Goal: Information Seeking & Learning: Compare options

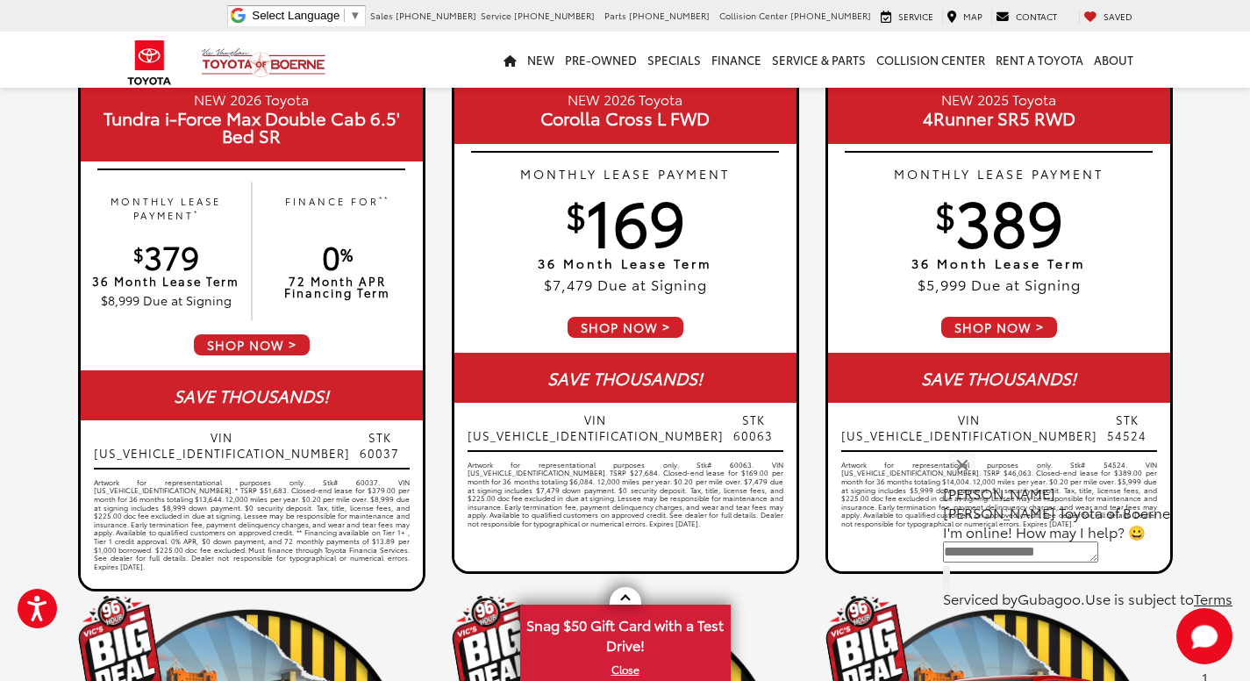
scroll to position [356, 0]
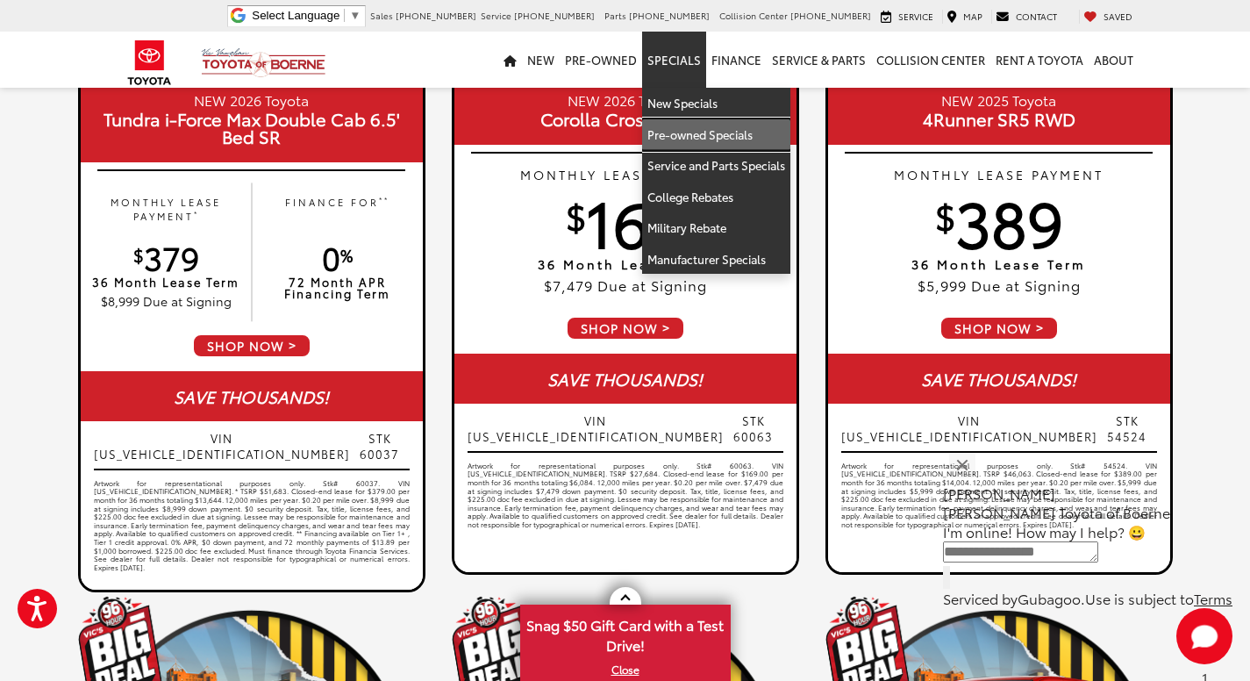
click at [703, 126] on link "Pre-owned Specials" at bounding box center [716, 135] width 148 height 32
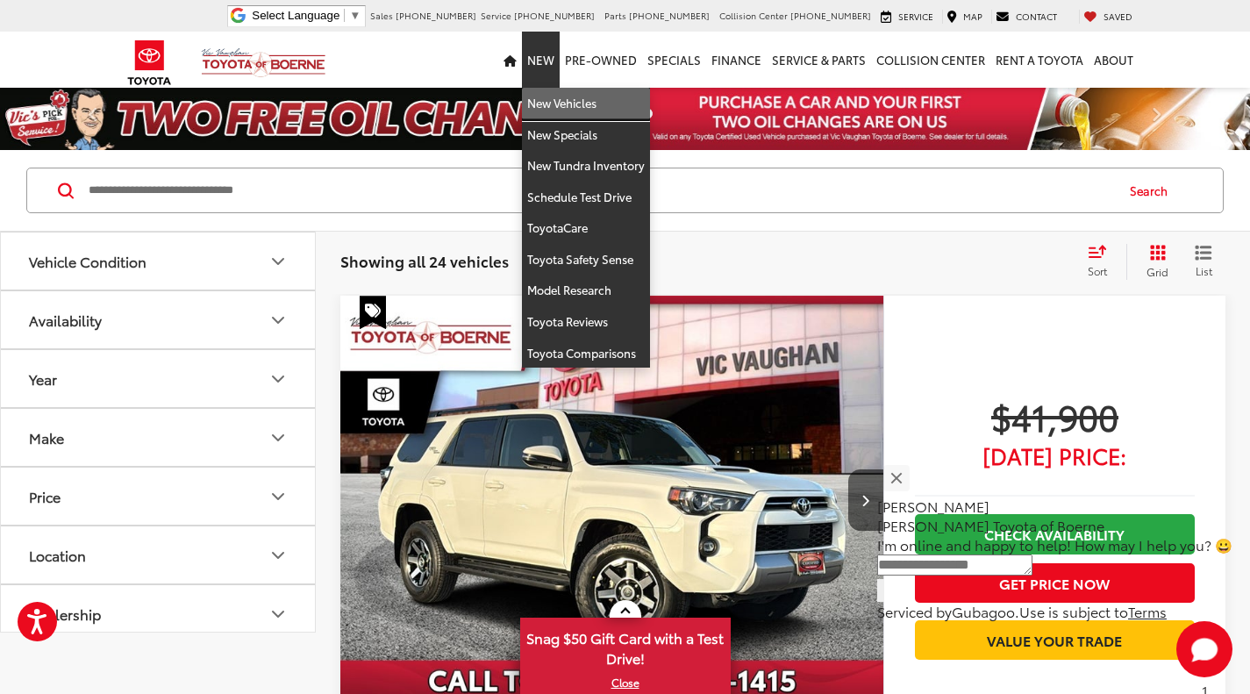
click at [556, 98] on link "New Vehicles" at bounding box center [586, 104] width 128 height 32
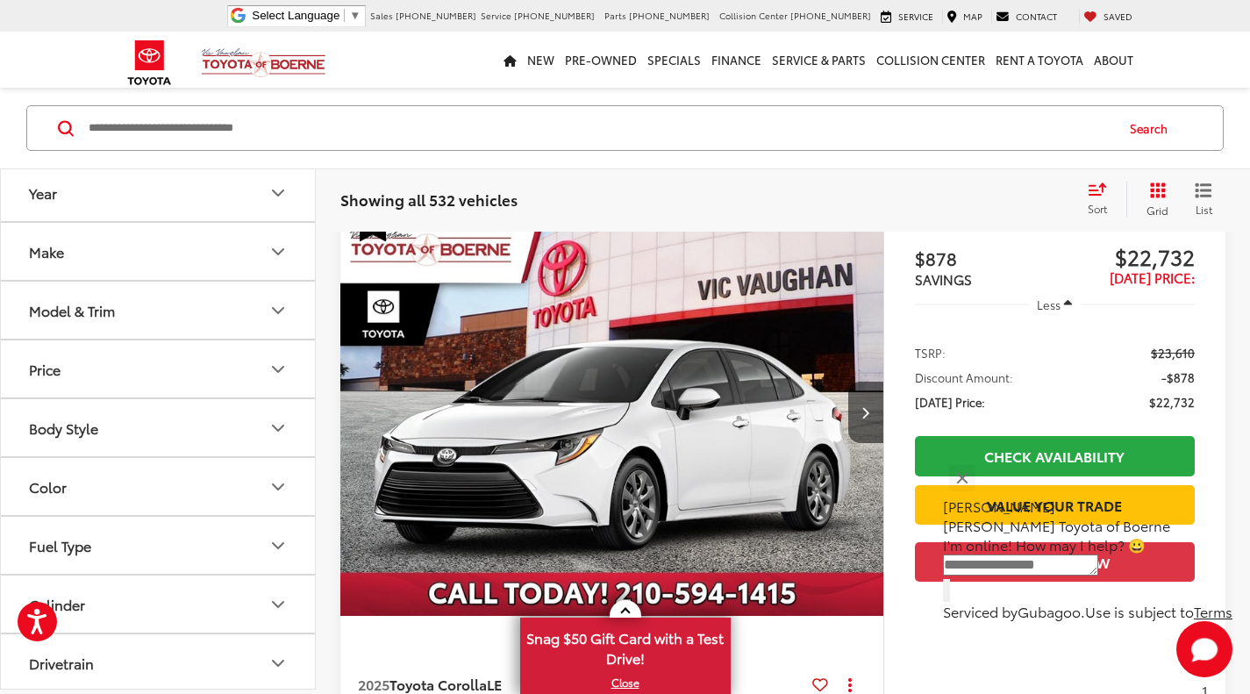
scroll to position [177, 0]
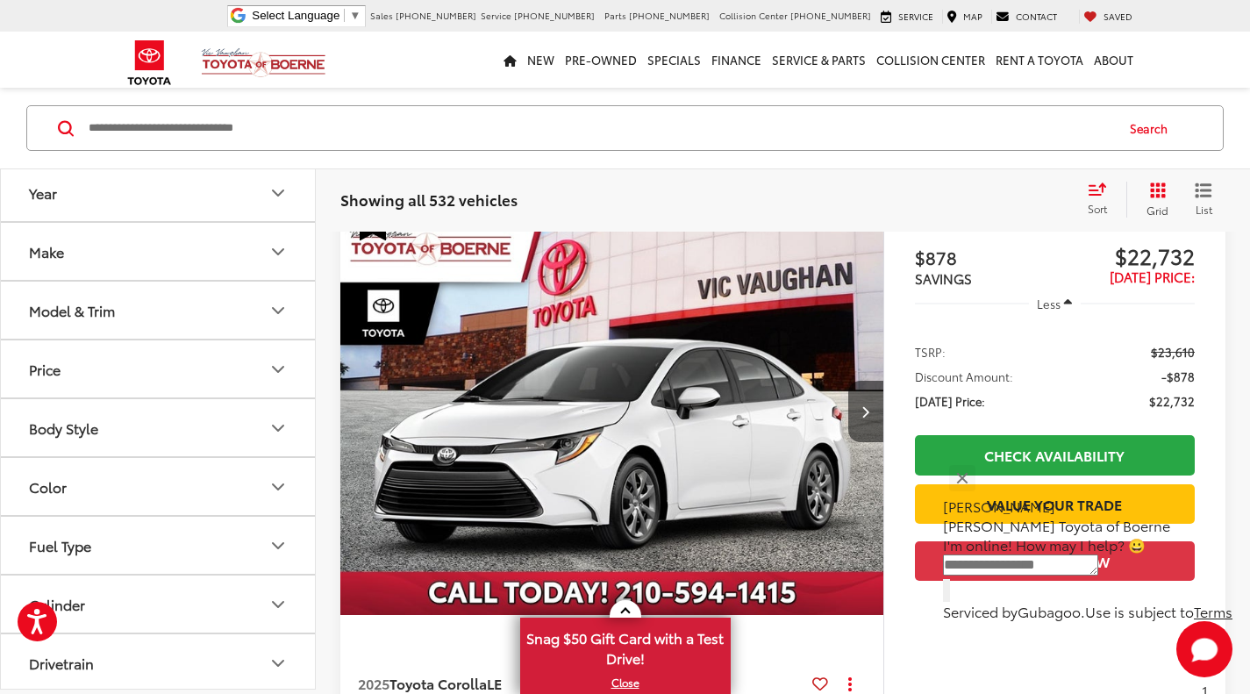
click at [279, 427] on icon "Body Style" at bounding box center [277, 427] width 21 height 21
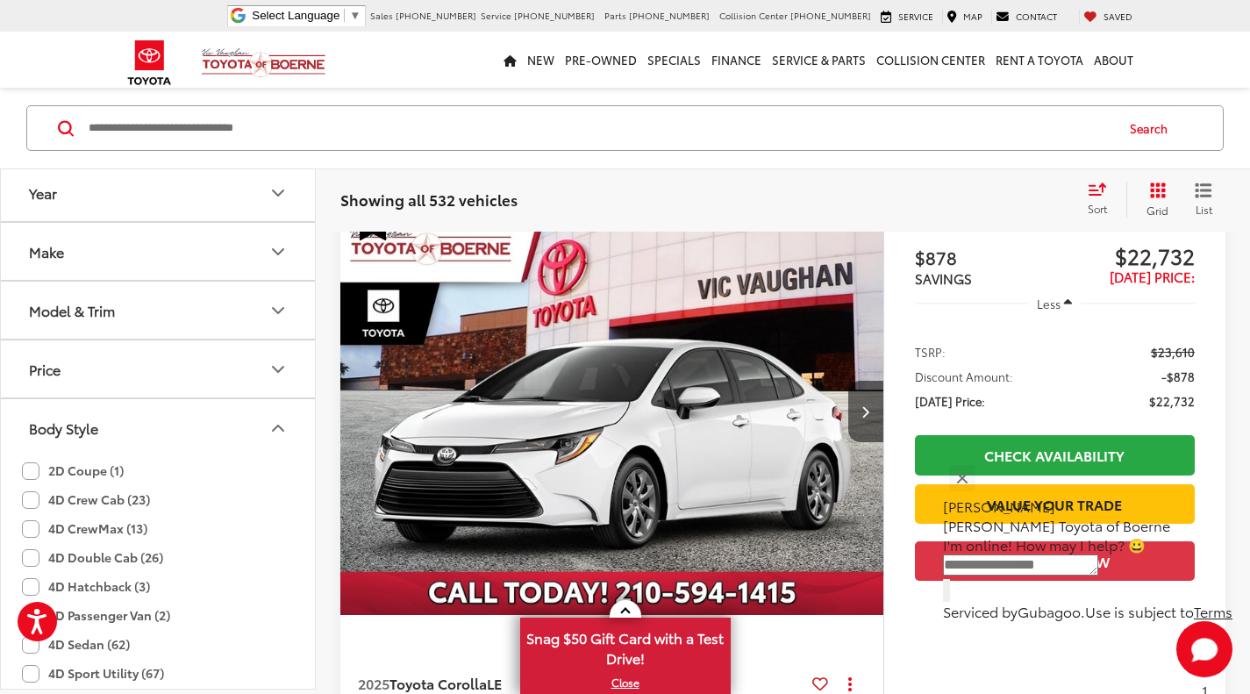
click at [278, 253] on icon "Make" at bounding box center [278, 251] width 11 height 5
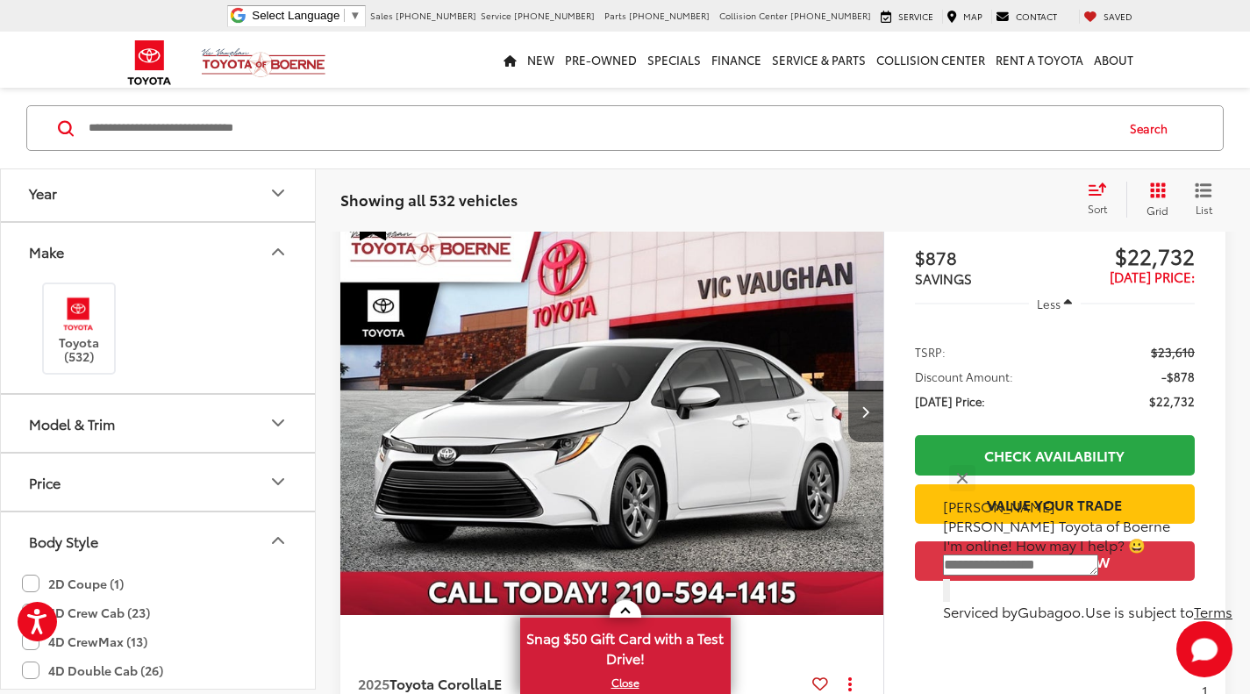
click at [279, 189] on icon "Year" at bounding box center [277, 192] width 21 height 21
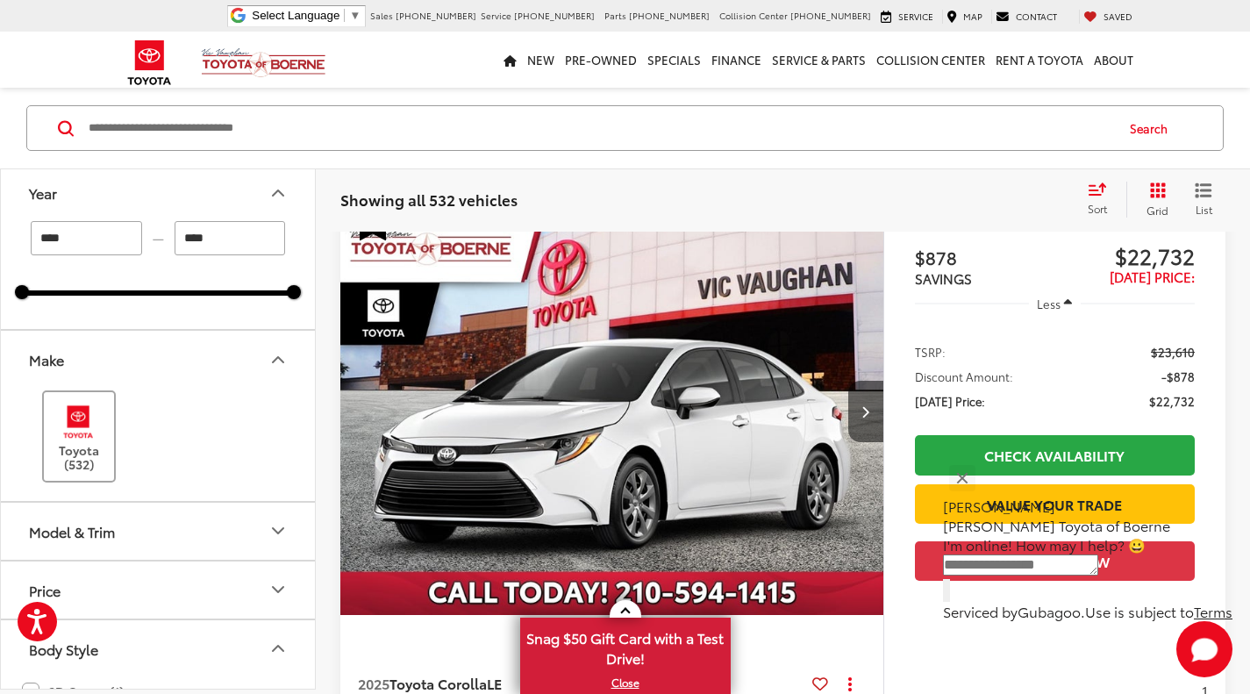
click at [77, 440] on img at bounding box center [78, 421] width 48 height 41
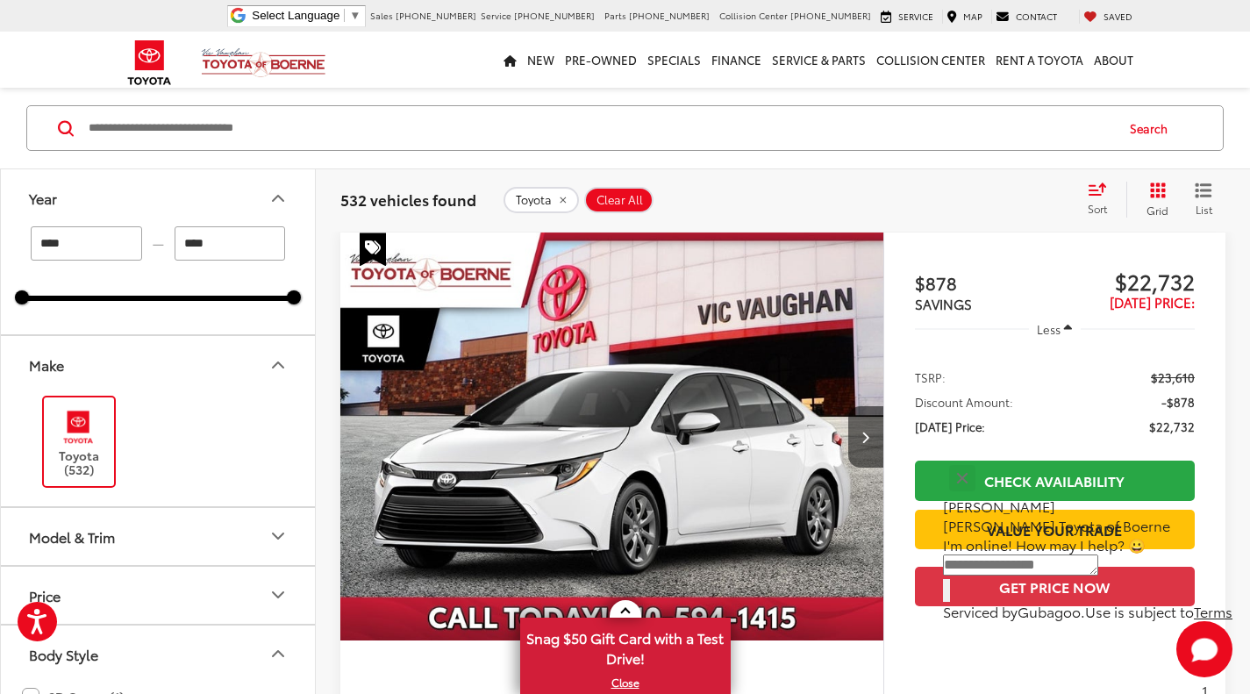
click at [275, 540] on icon "Model & Trim" at bounding box center [277, 535] width 21 height 21
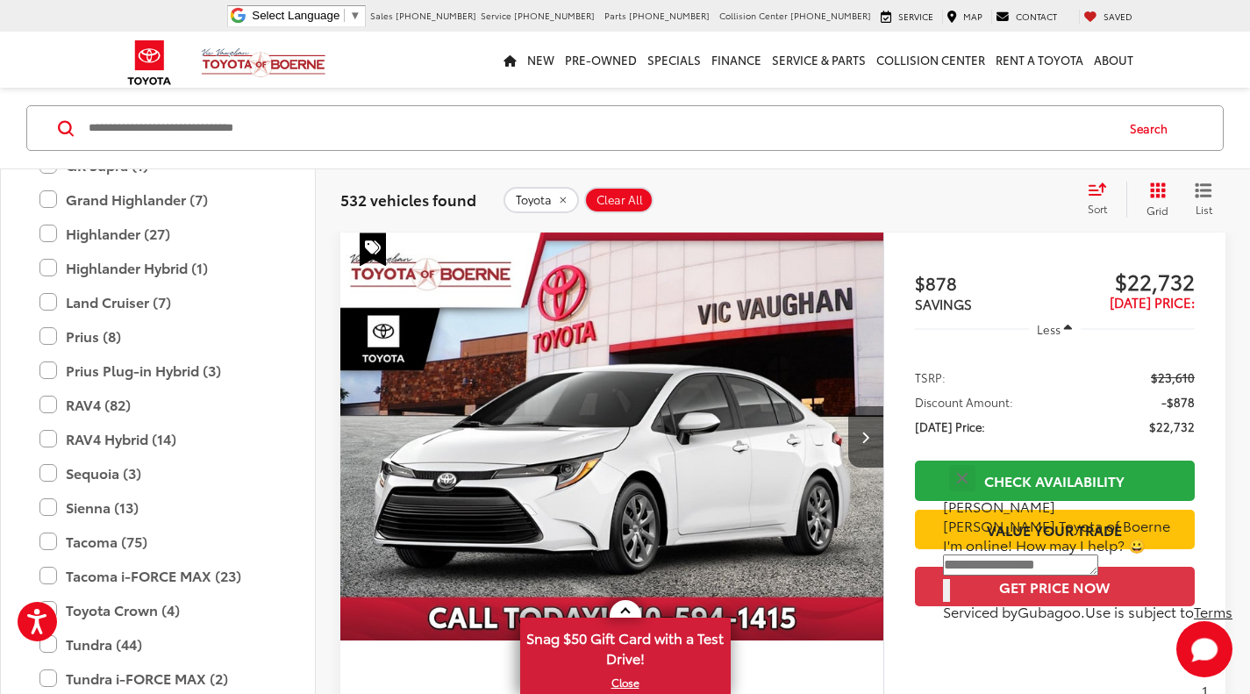
scroll to position [707, 0]
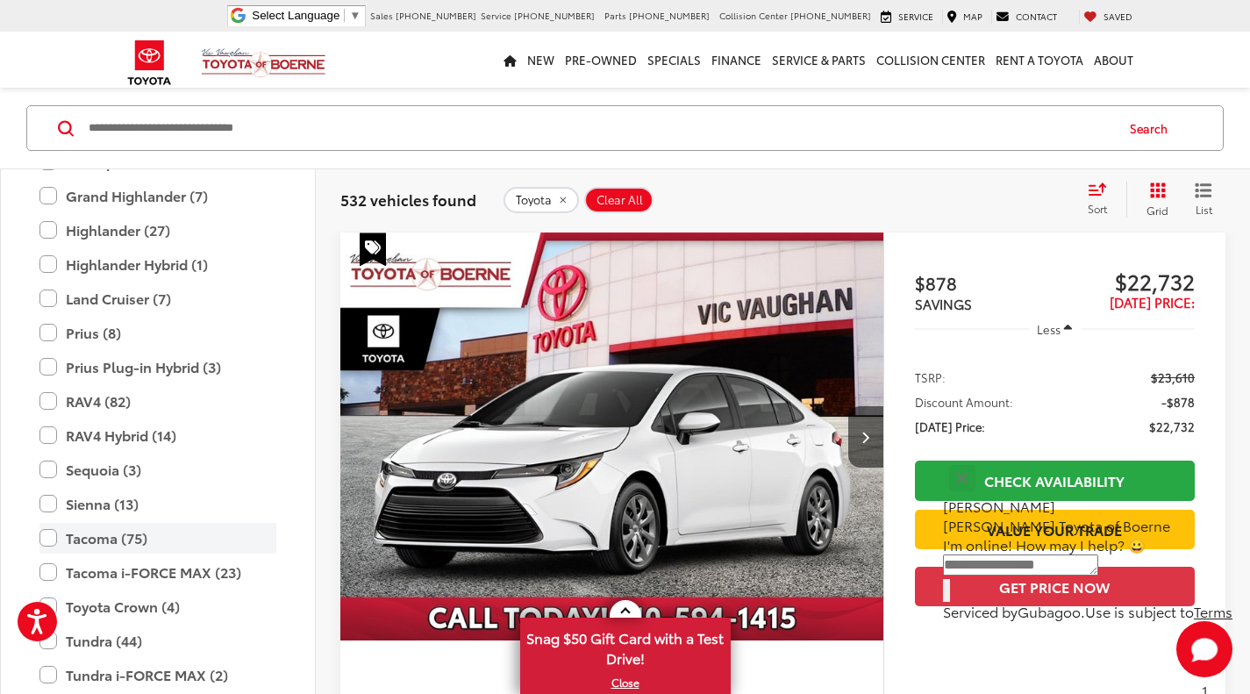
click at [120, 538] on label "Tacoma (75)" at bounding box center [157, 538] width 237 height 31
type input "****"
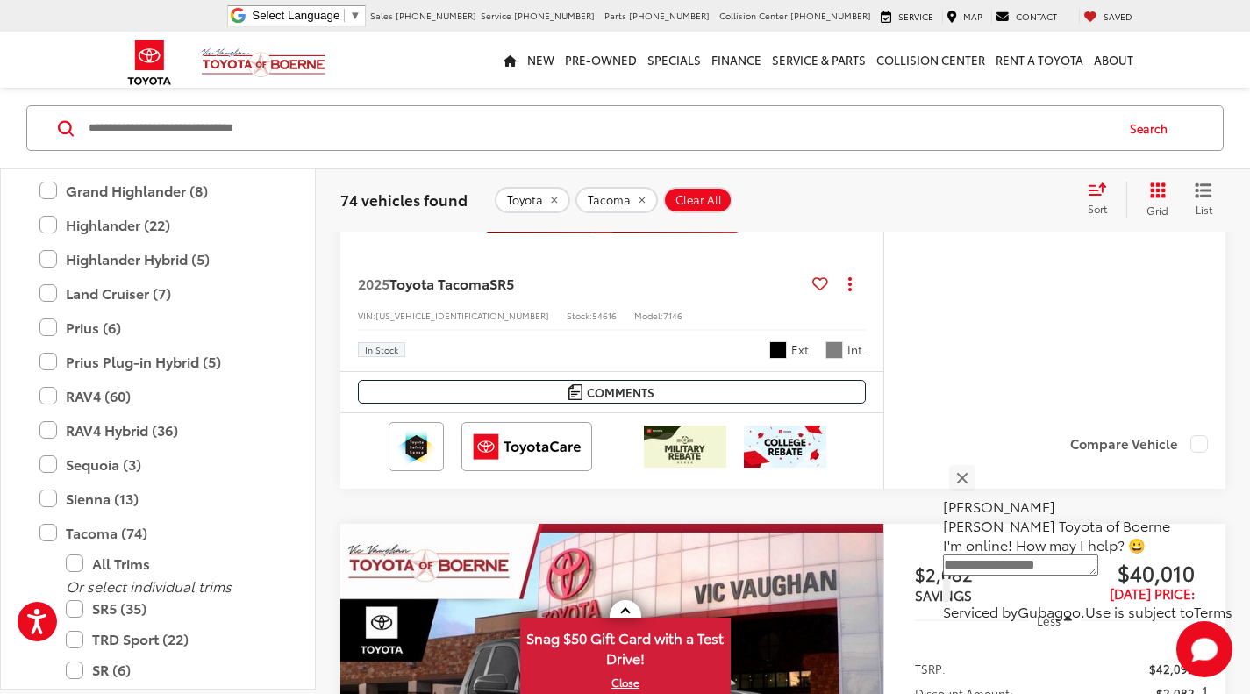
scroll to position [5782, 0]
click at [79, 402] on label "RAV4 (60)" at bounding box center [157, 396] width 237 height 31
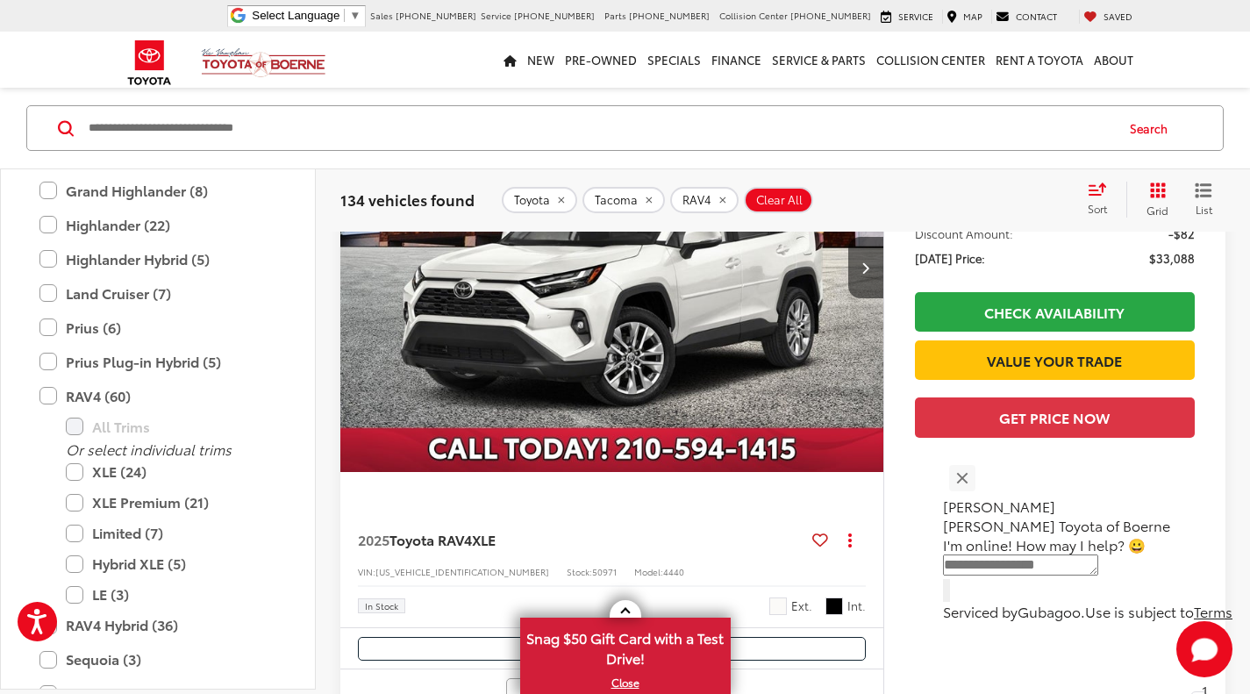
scroll to position [1754, 0]
